Goal: Information Seeking & Learning: Learn about a topic

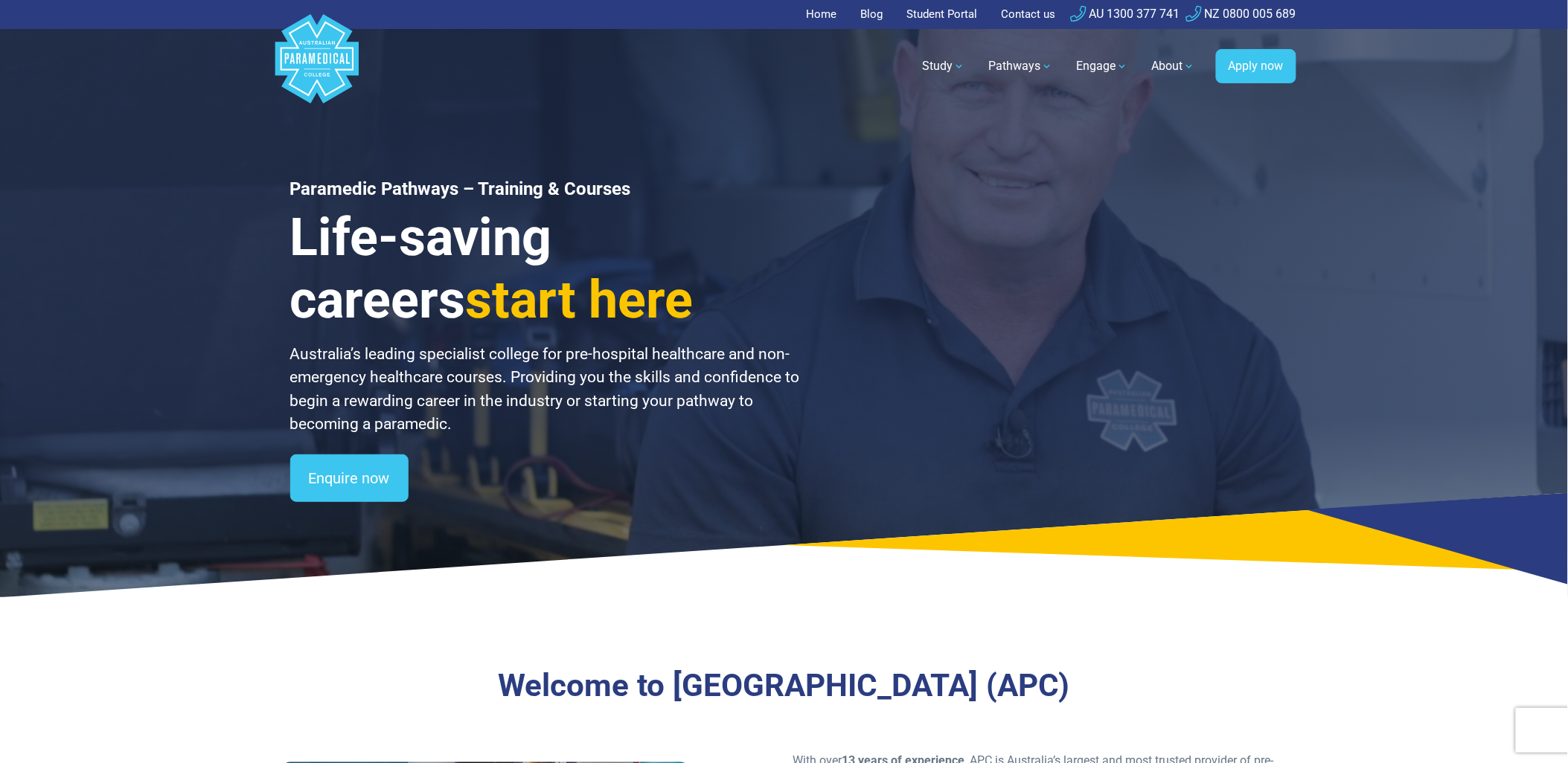
click at [935, 14] on link "Student Portal" at bounding box center [943, 15] width 89 height 29
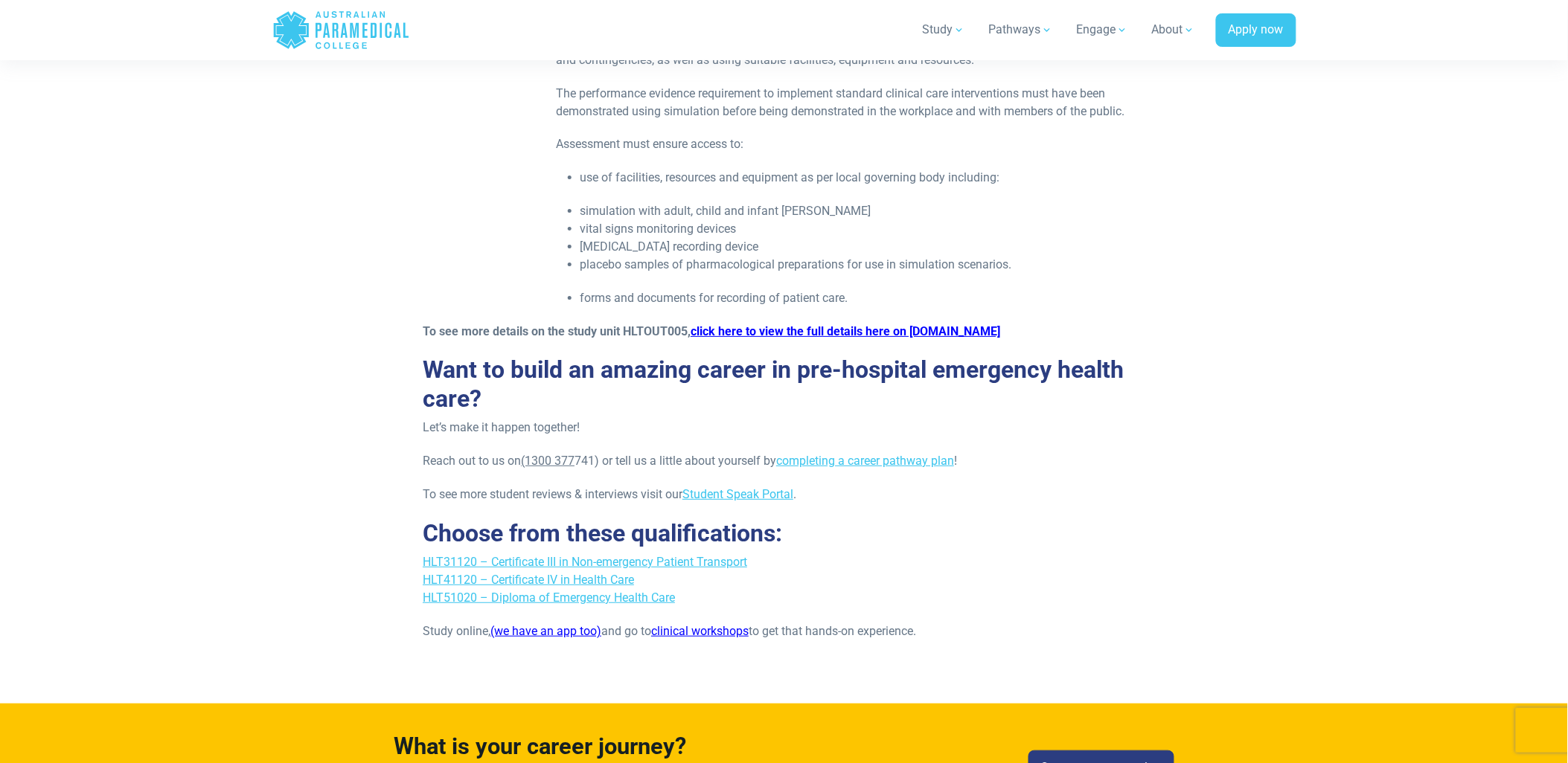
scroll to position [3983, 0]
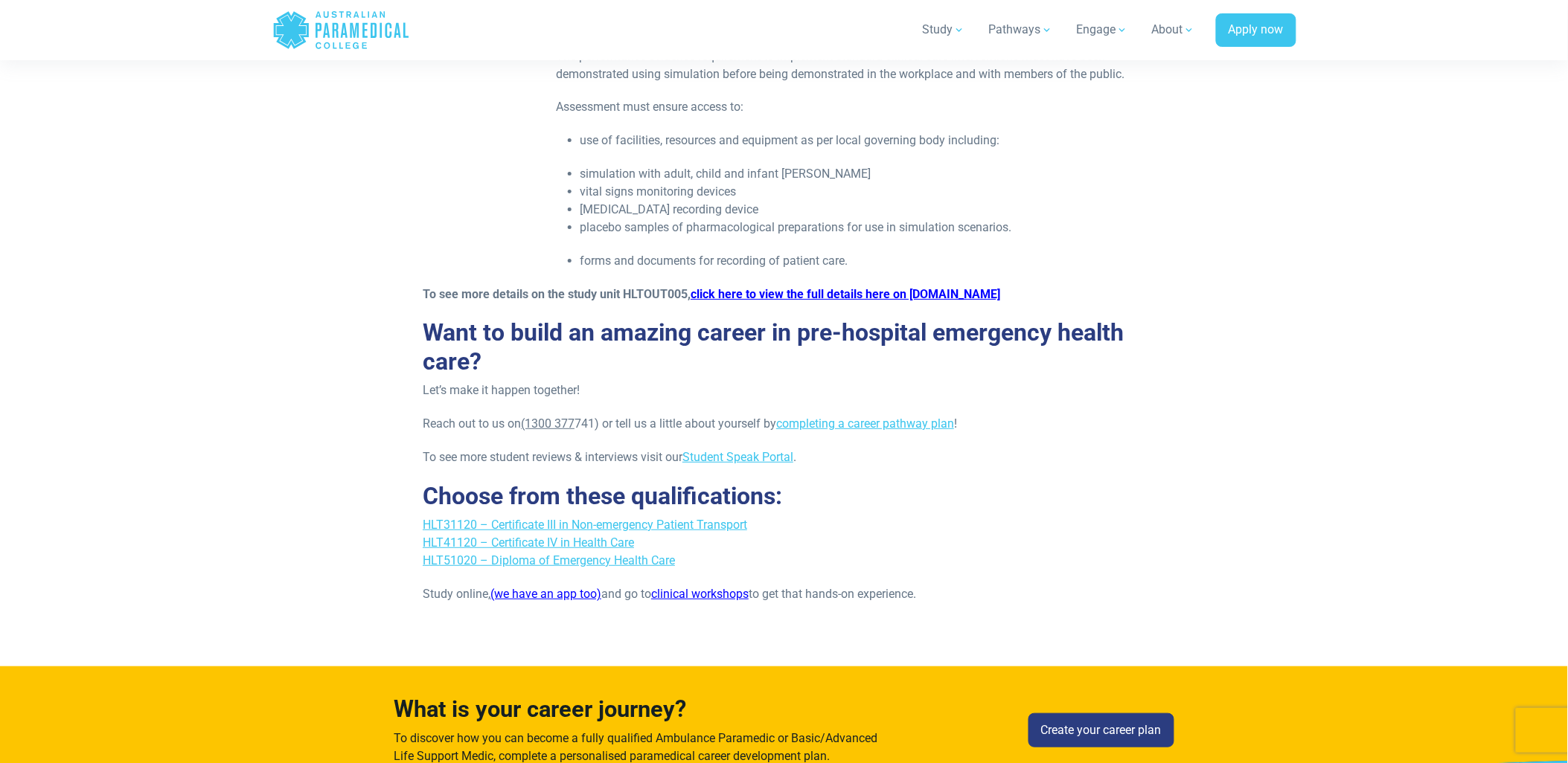
click at [768, 294] on link "click here to view the full details here on [DOMAIN_NAME]" at bounding box center [845, 295] width 309 height 15
